Goal: Transaction & Acquisition: Purchase product/service

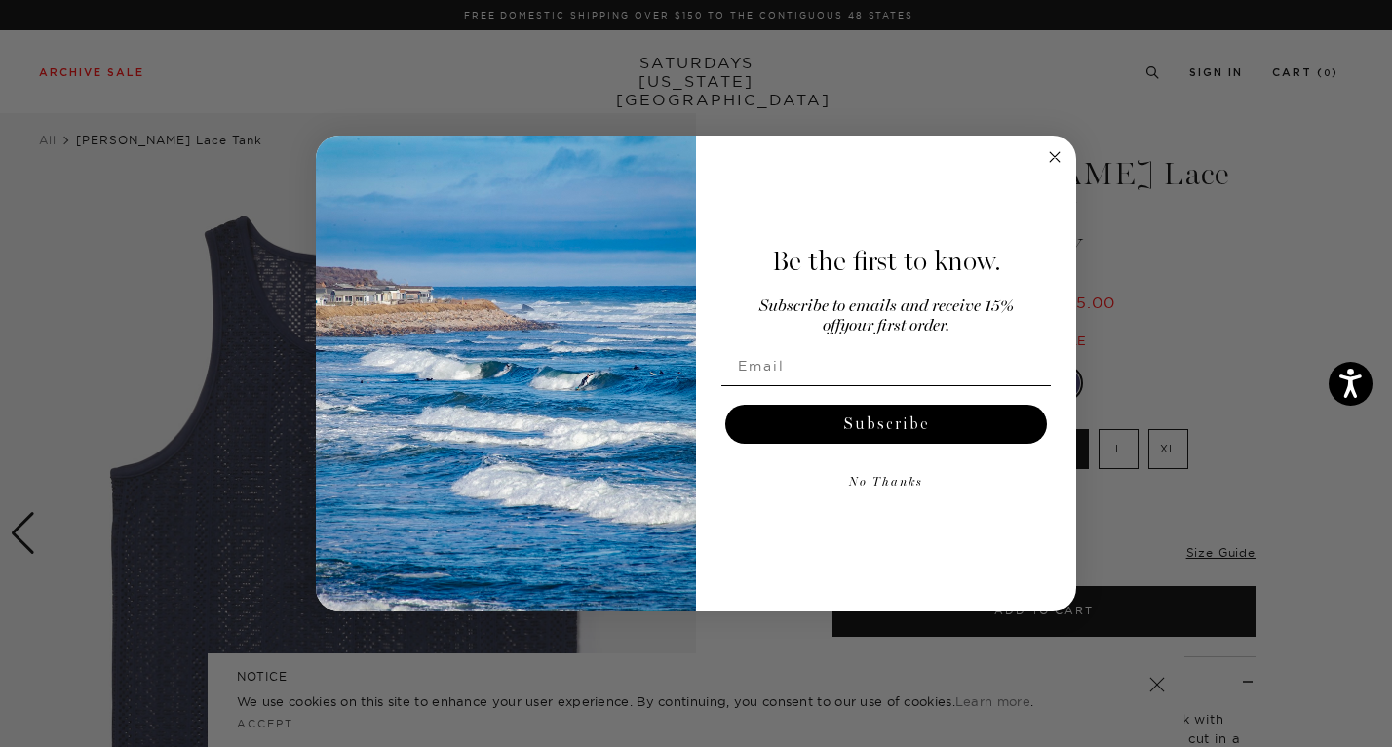
click at [1053, 157] on circle "Close dialog" at bounding box center [1055, 157] width 22 height 22
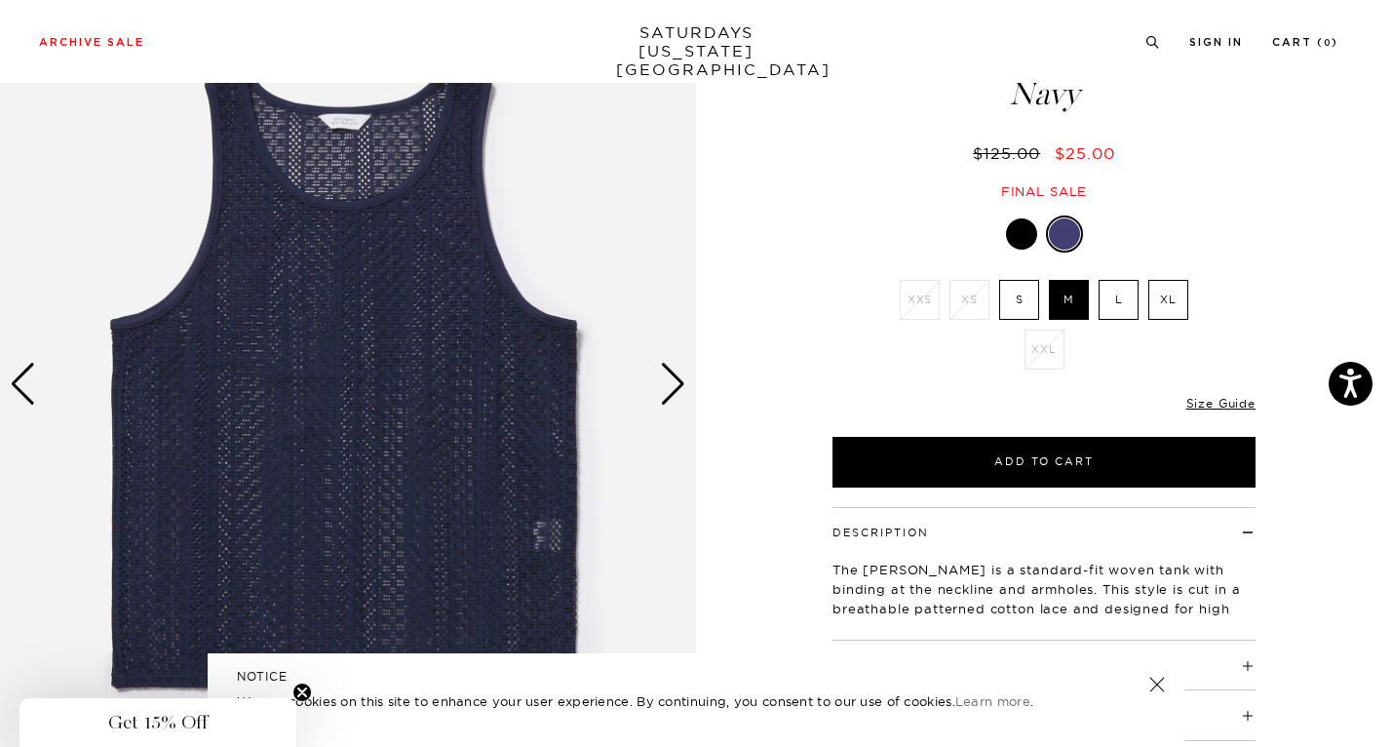
scroll to position [172, 0]
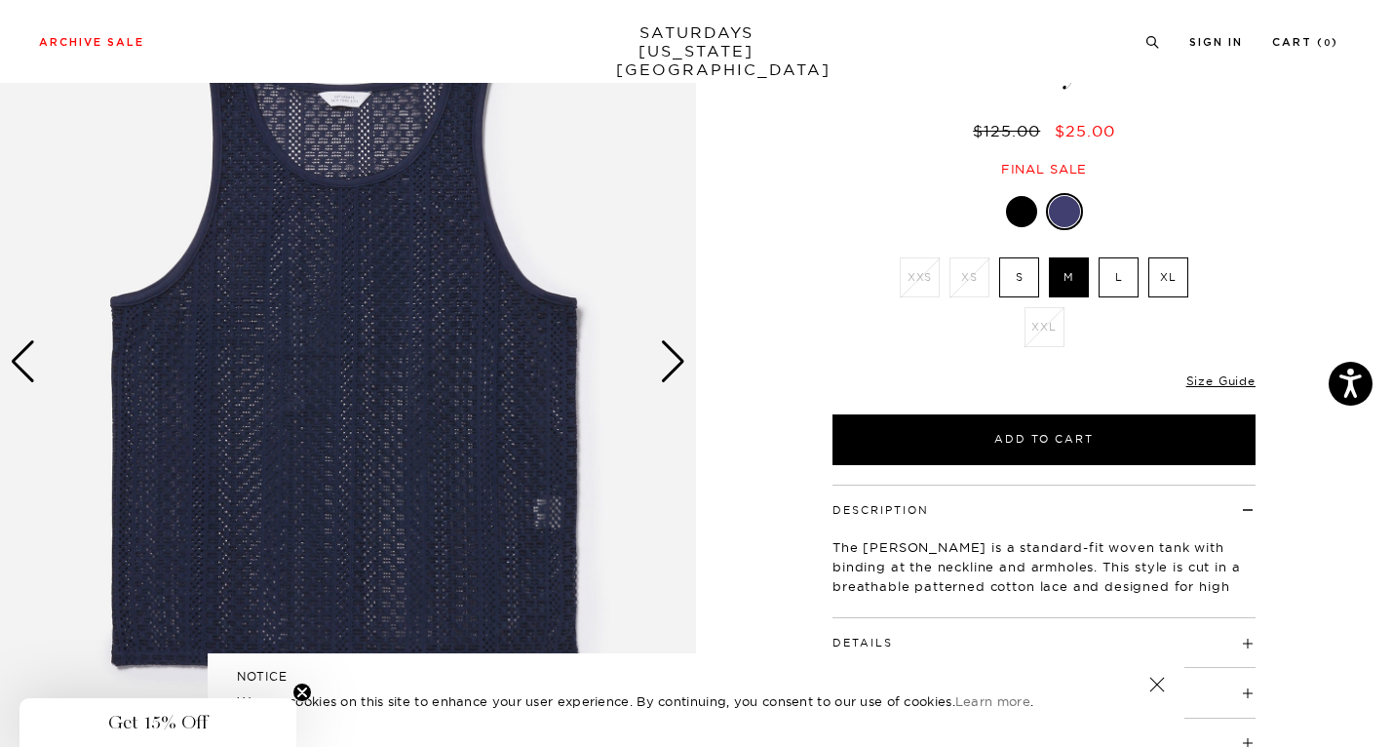
click at [681, 369] on div "Next slide" at bounding box center [673, 361] width 26 height 43
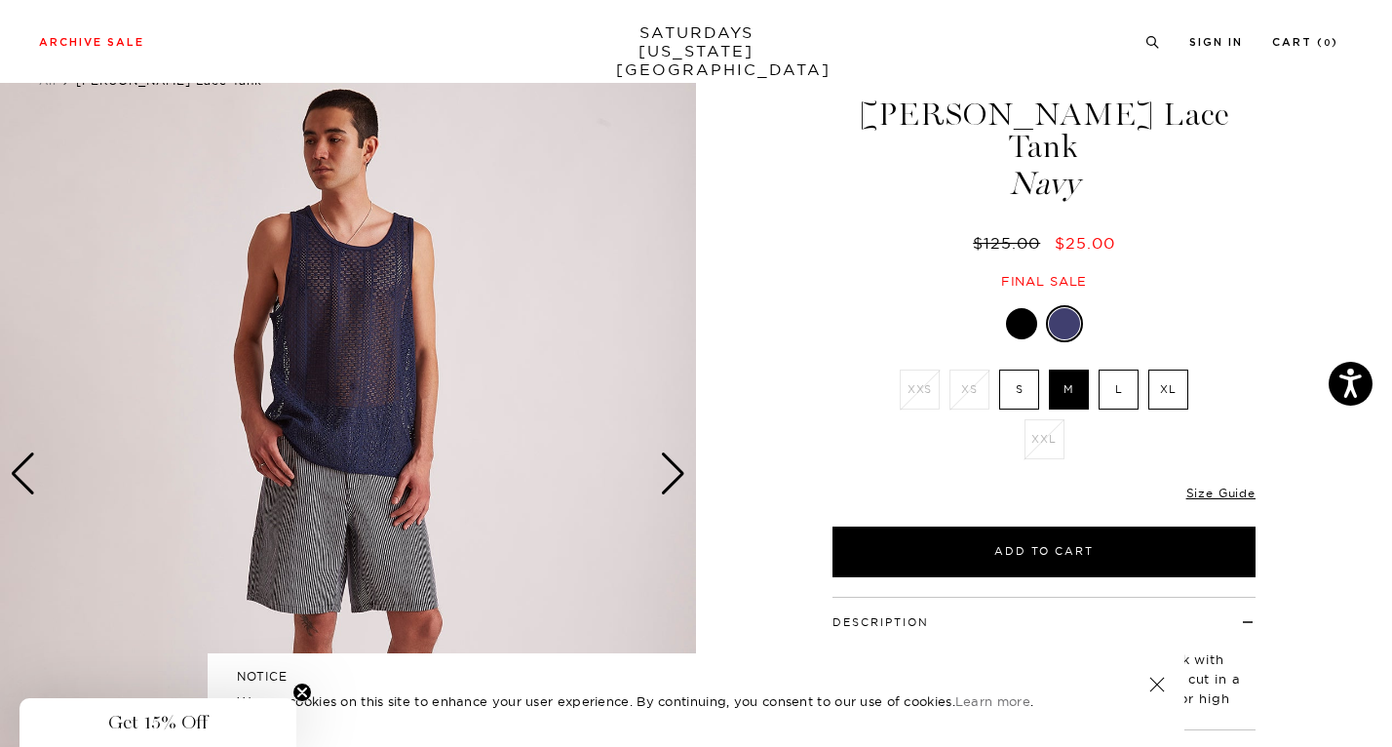
scroll to position [60, 0]
click at [672, 478] on div "Next slide" at bounding box center [673, 472] width 26 height 43
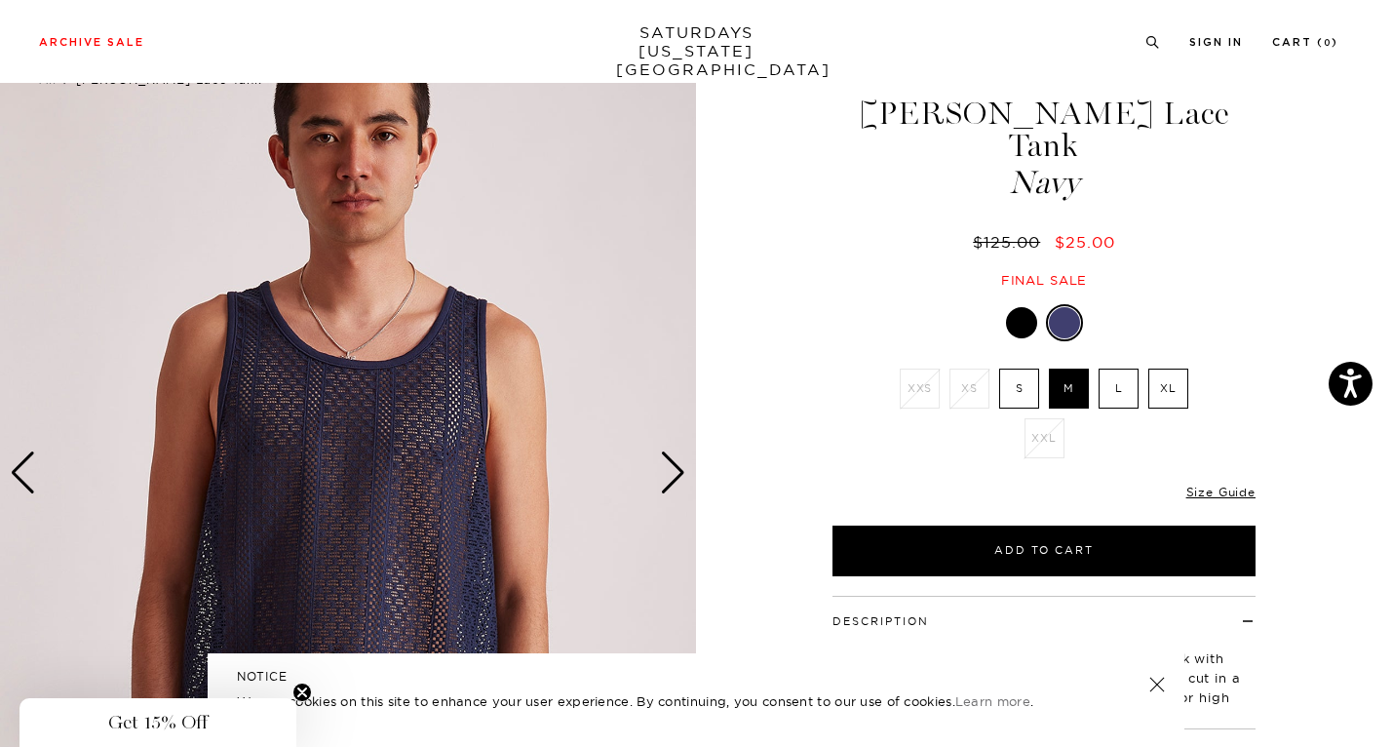
click at [672, 478] on div "Next slide" at bounding box center [673, 472] width 26 height 43
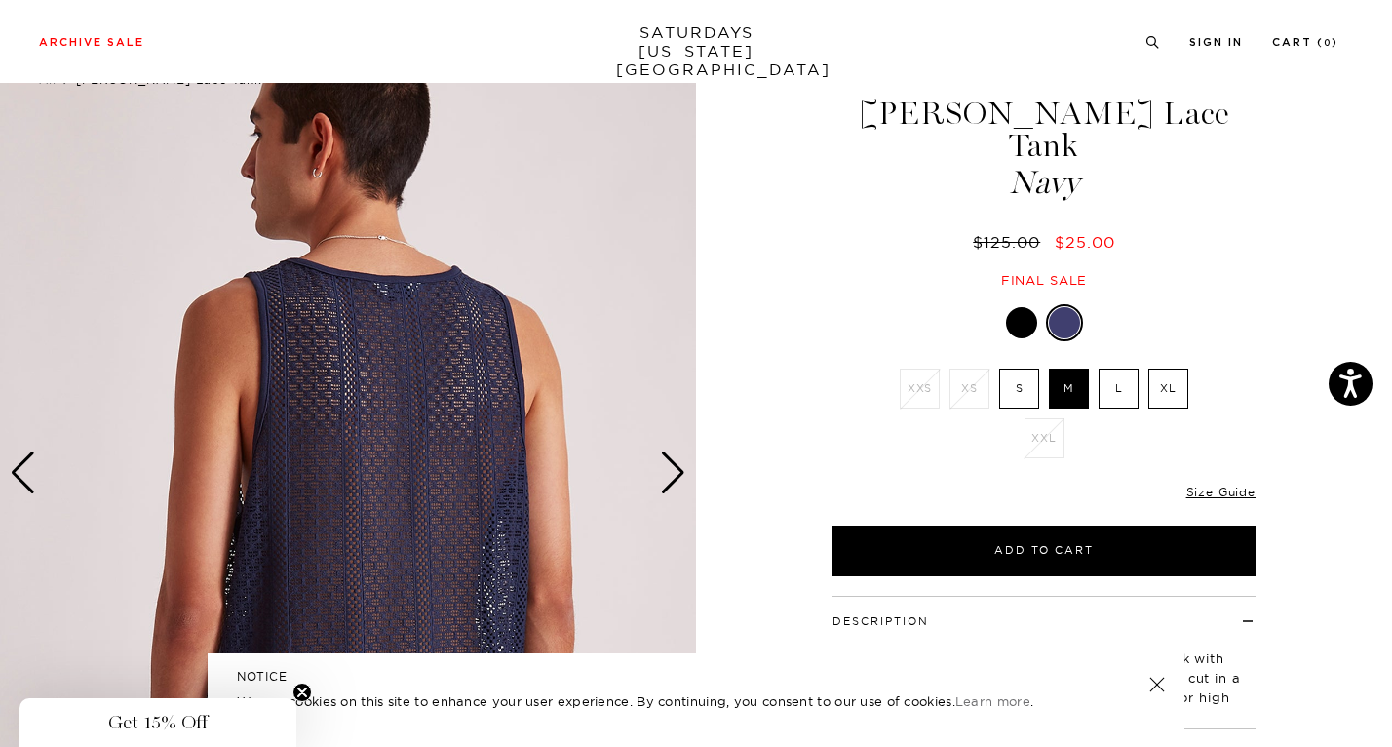
click at [672, 478] on div "Next slide" at bounding box center [673, 472] width 26 height 43
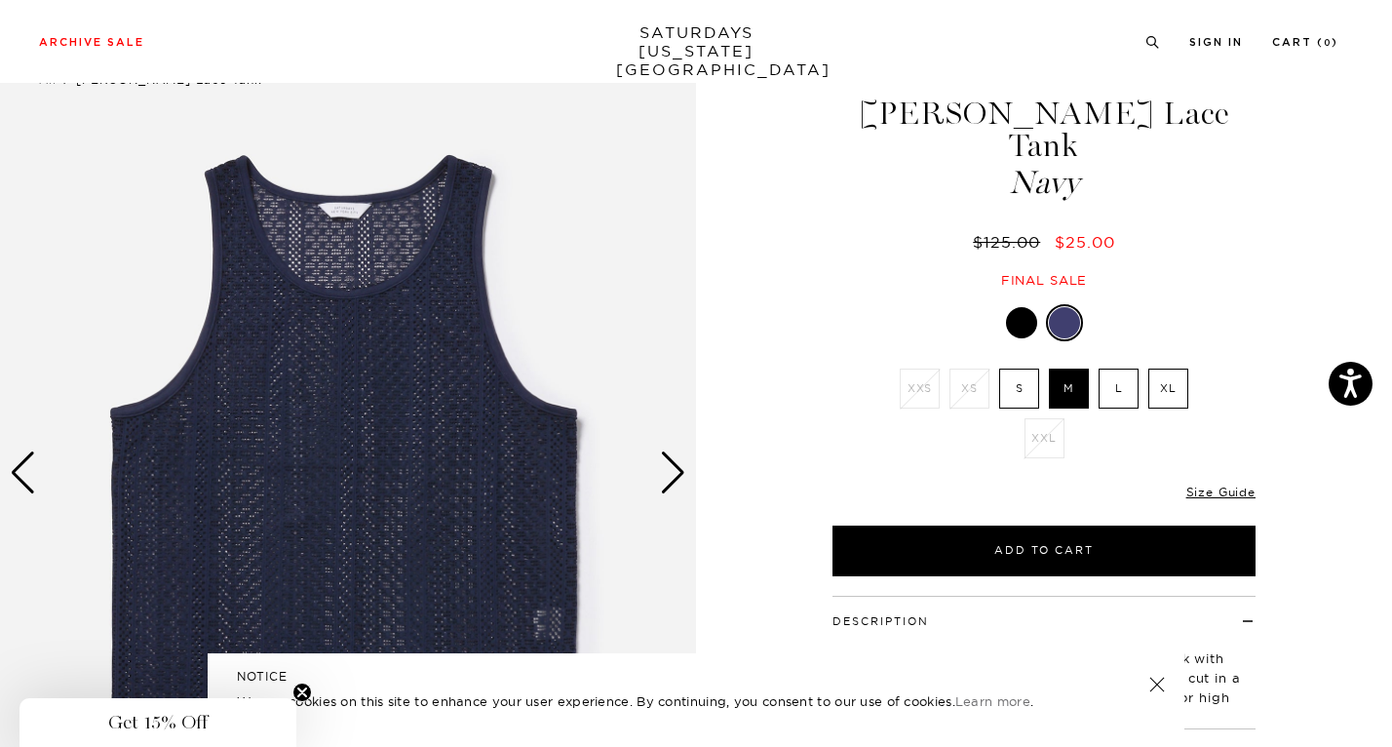
click at [672, 478] on div "Next slide" at bounding box center [673, 472] width 26 height 43
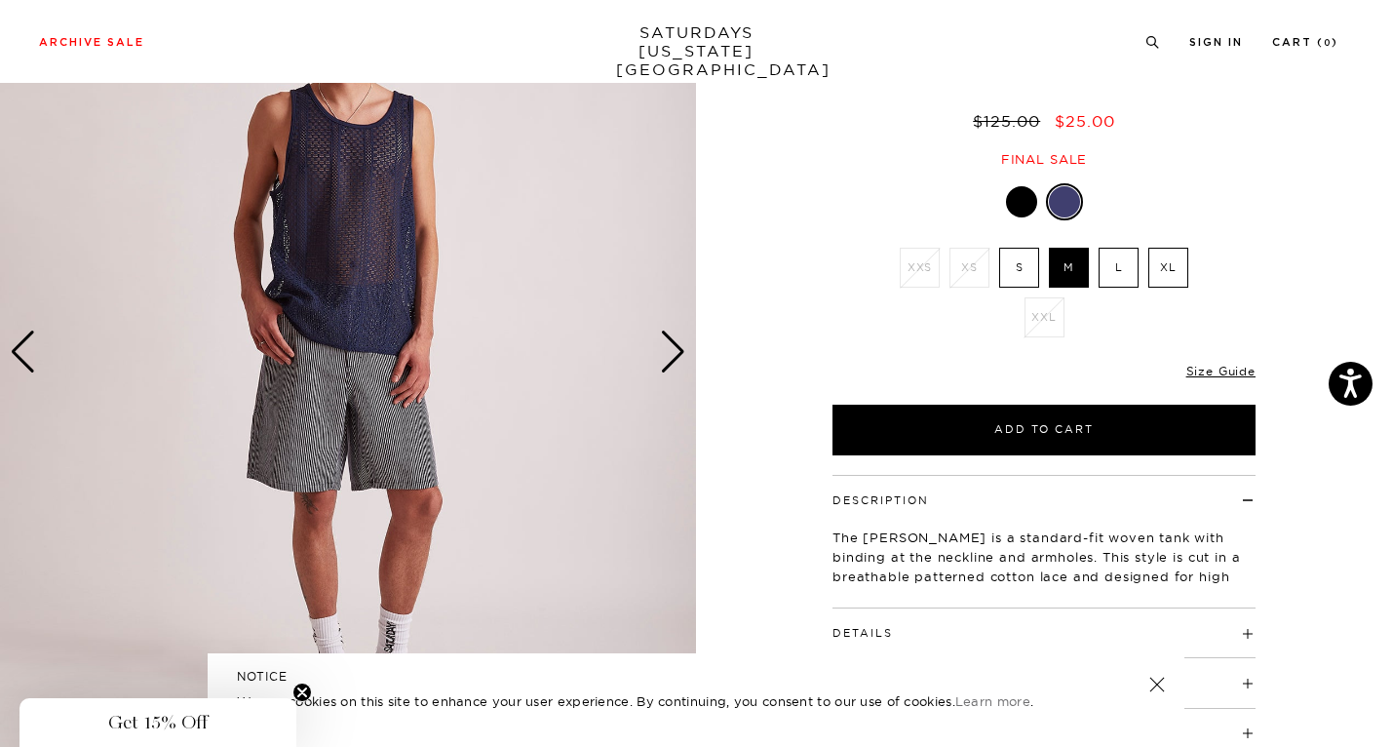
scroll to position [166, 0]
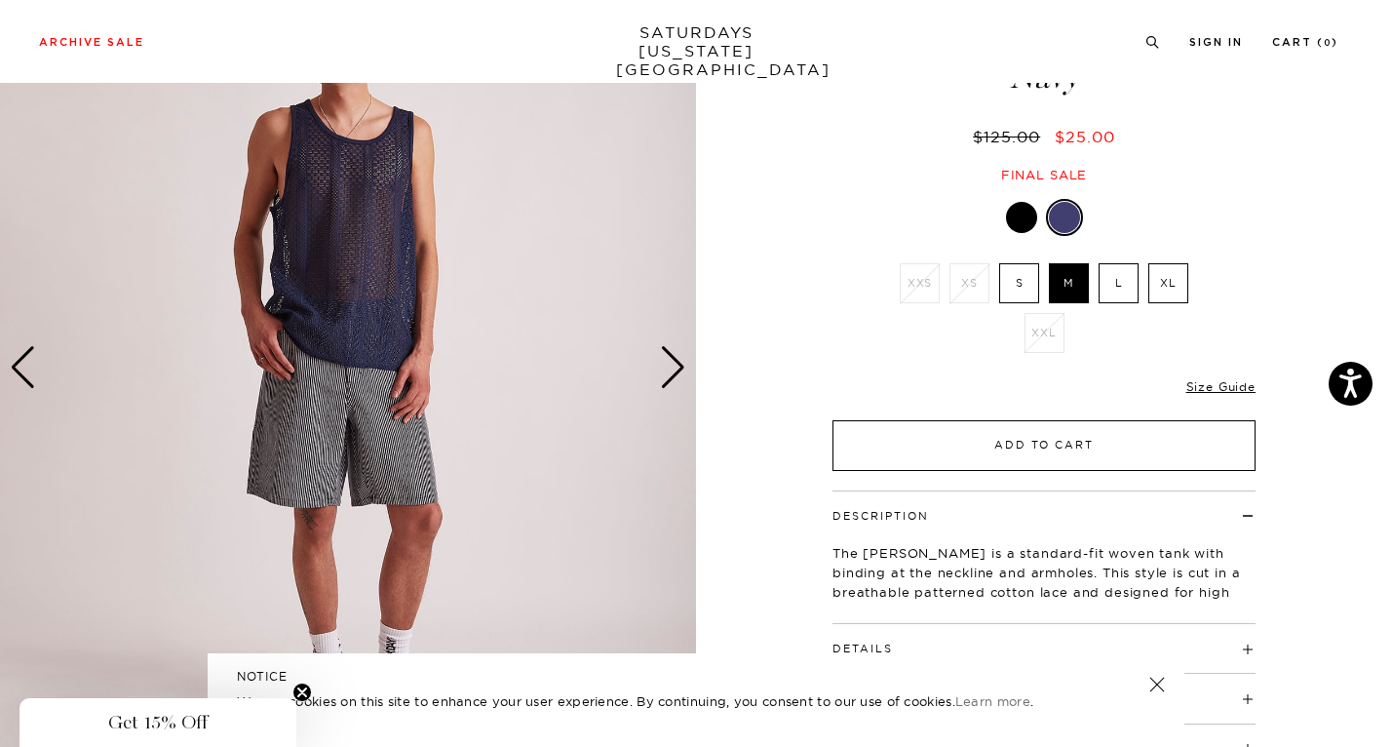
click at [1003, 420] on button "Add to Cart" at bounding box center [1043, 445] width 423 height 51
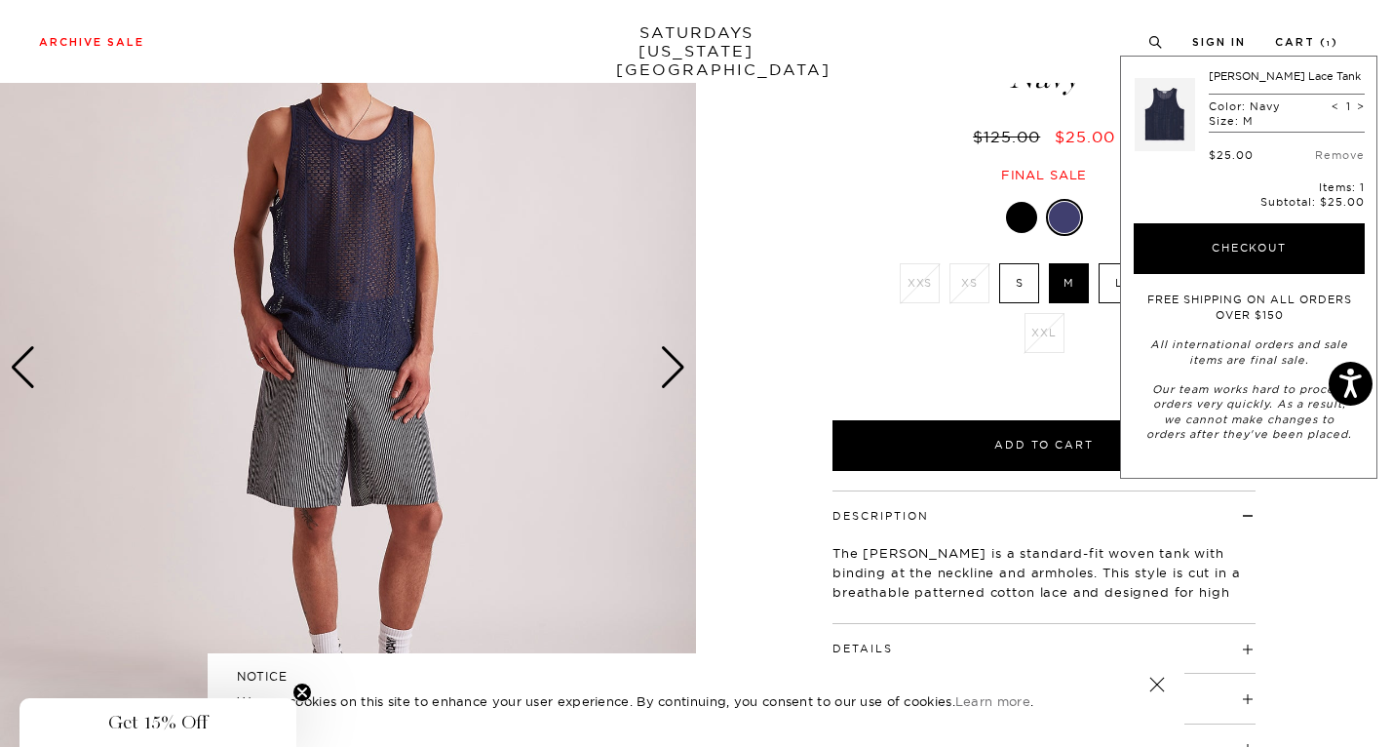
click at [923, 199] on div at bounding box center [1043, 217] width 423 height 37
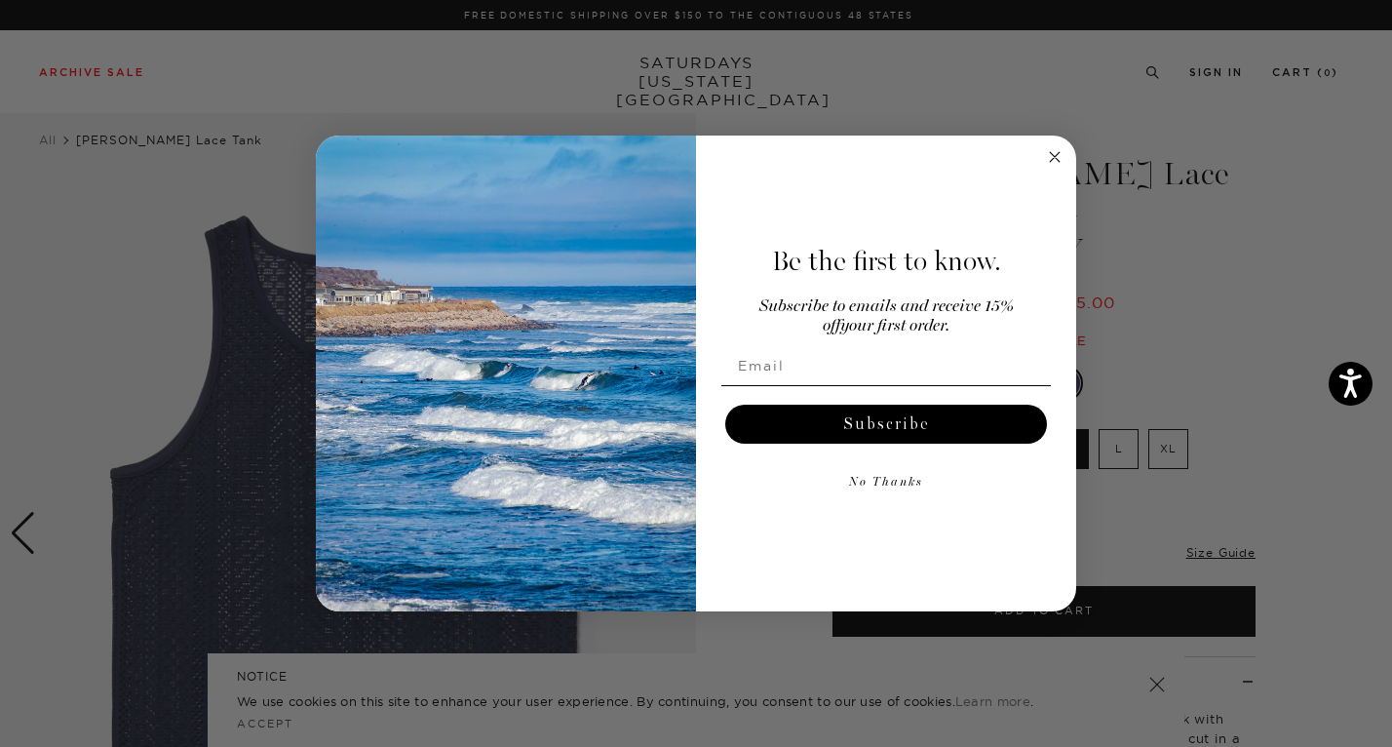
click at [1055, 158] on icon "Close dialog" at bounding box center [1055, 157] width 10 height 10
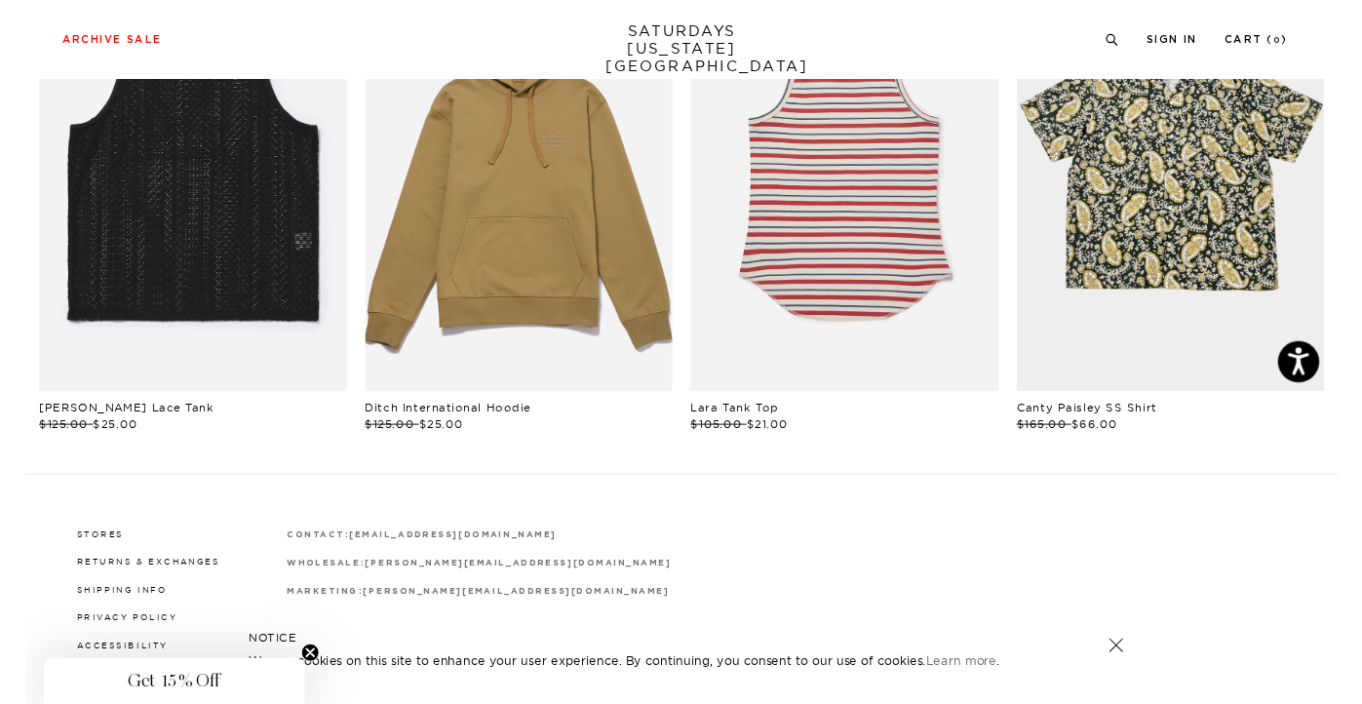
scroll to position [753, 0]
